Goal: Find contact information: Find contact information

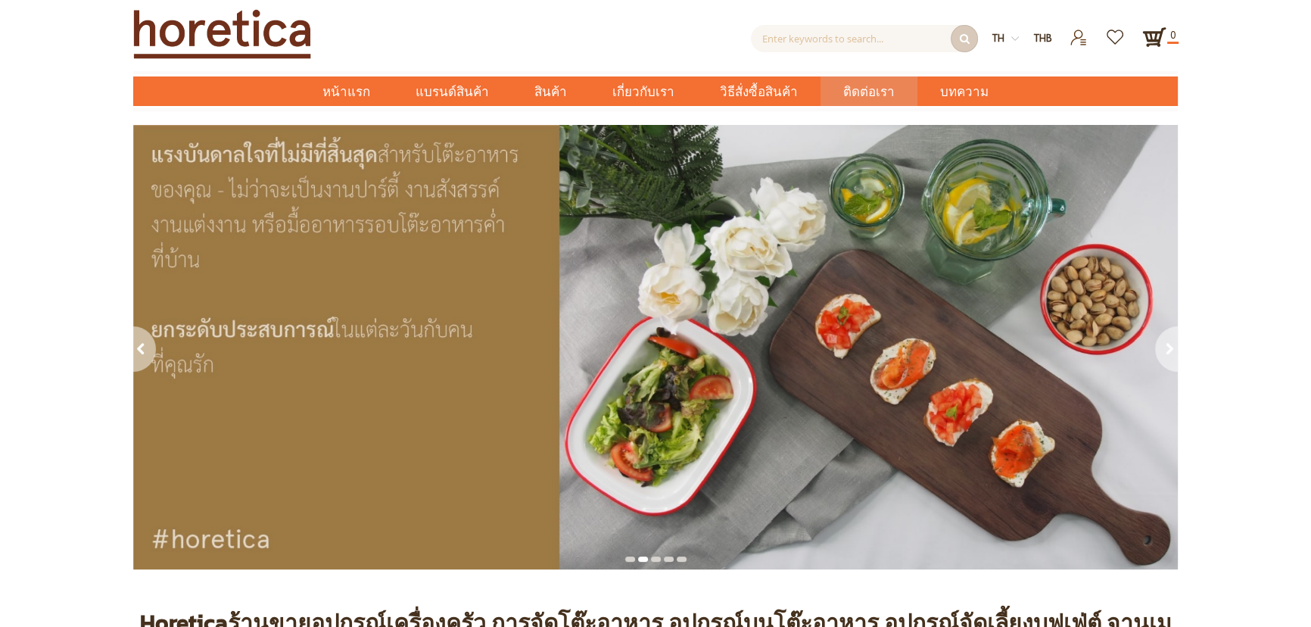
click at [880, 102] on span "ติดต่อเรา" at bounding box center [868, 91] width 51 height 31
click at [859, 98] on span "ติดต่อเรา" at bounding box center [868, 91] width 51 height 31
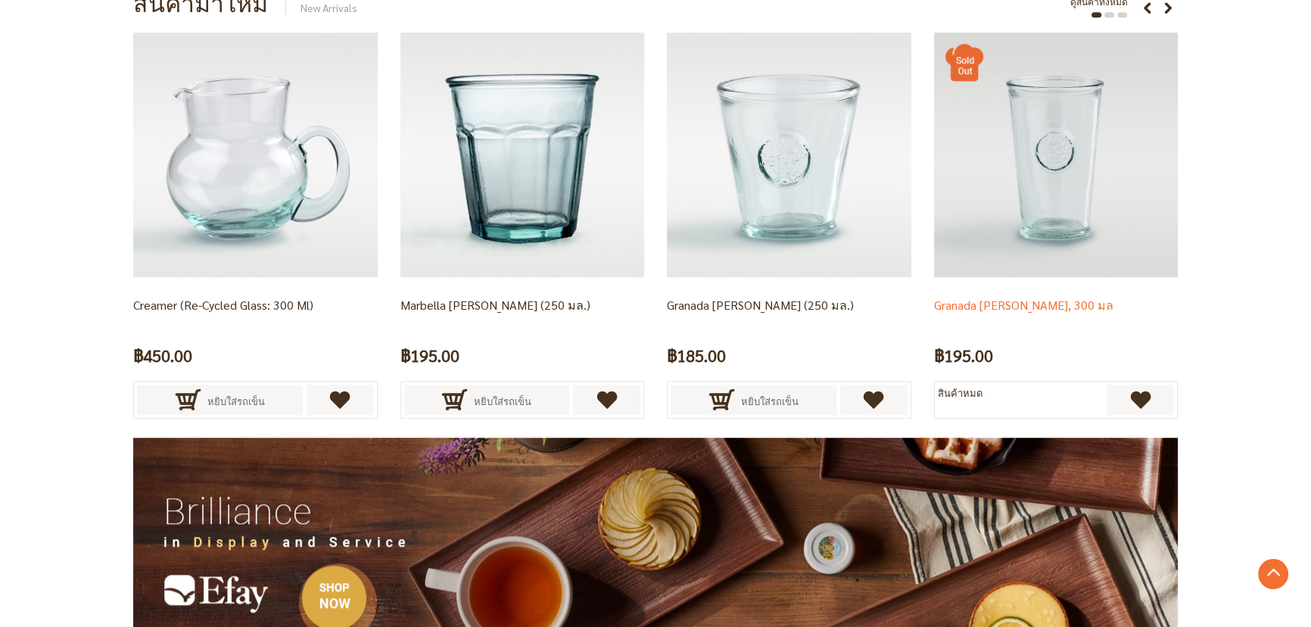
scroll to position [1238, 0]
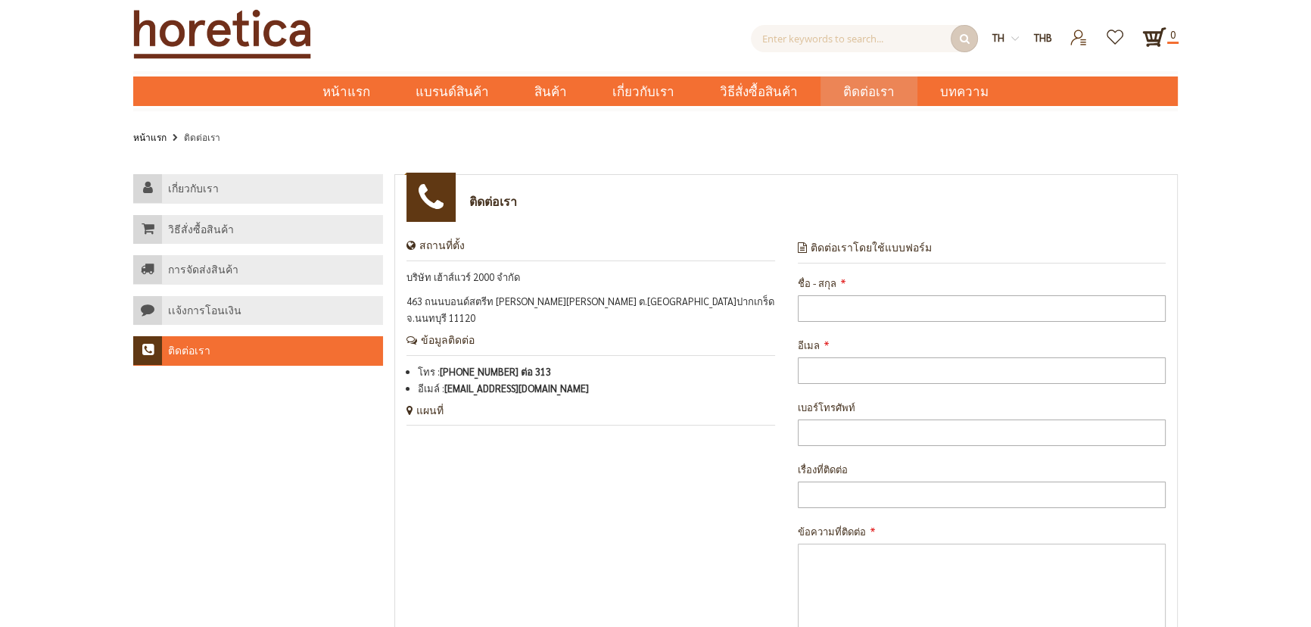
scroll to position [453, 0]
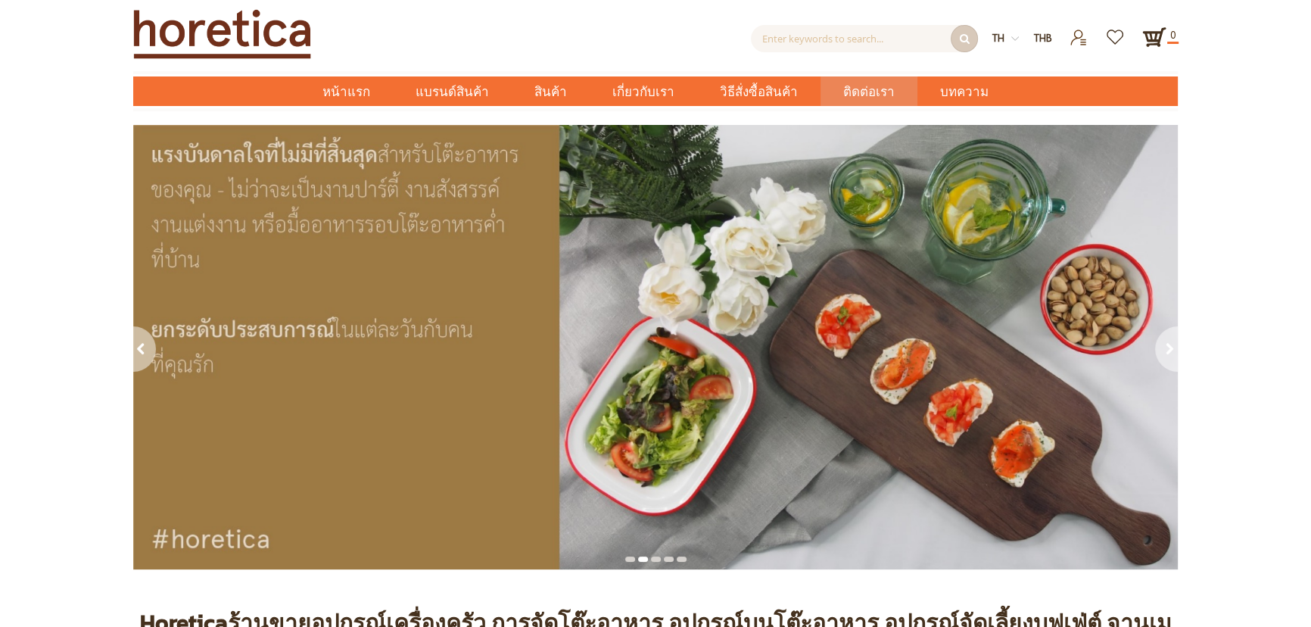
click at [879, 101] on span "ติดต่อเรา" at bounding box center [868, 91] width 51 height 31
